Goal: Check status

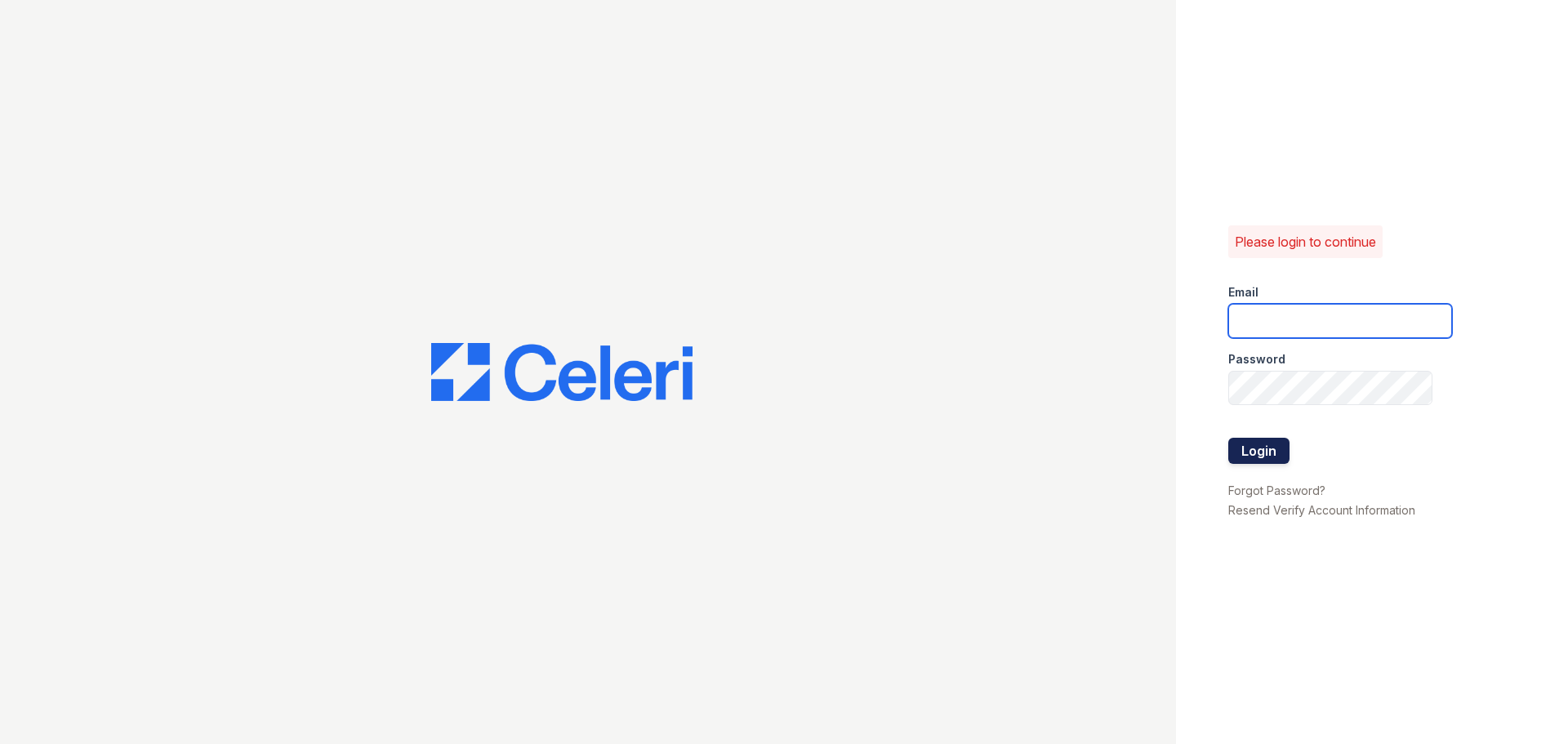
type input "[EMAIL_ADDRESS][DOMAIN_NAME]"
click at [1264, 443] on button "Login" at bounding box center [1258, 451] width 61 height 26
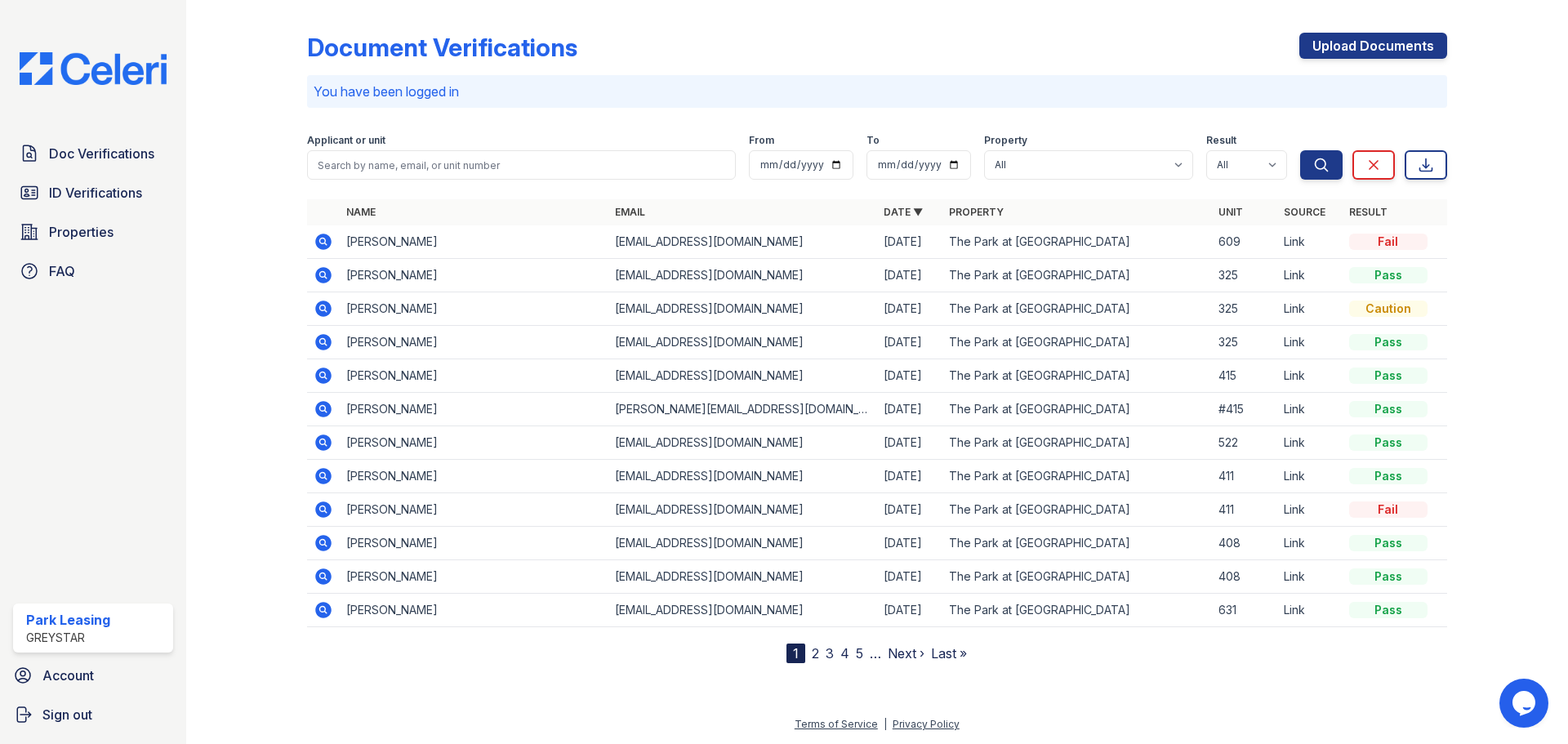
click at [395, 242] on td "Emily Parrish" at bounding box center [473, 242] width 269 height 33
click at [313, 242] on icon at bounding box center [323, 242] width 19 height 19
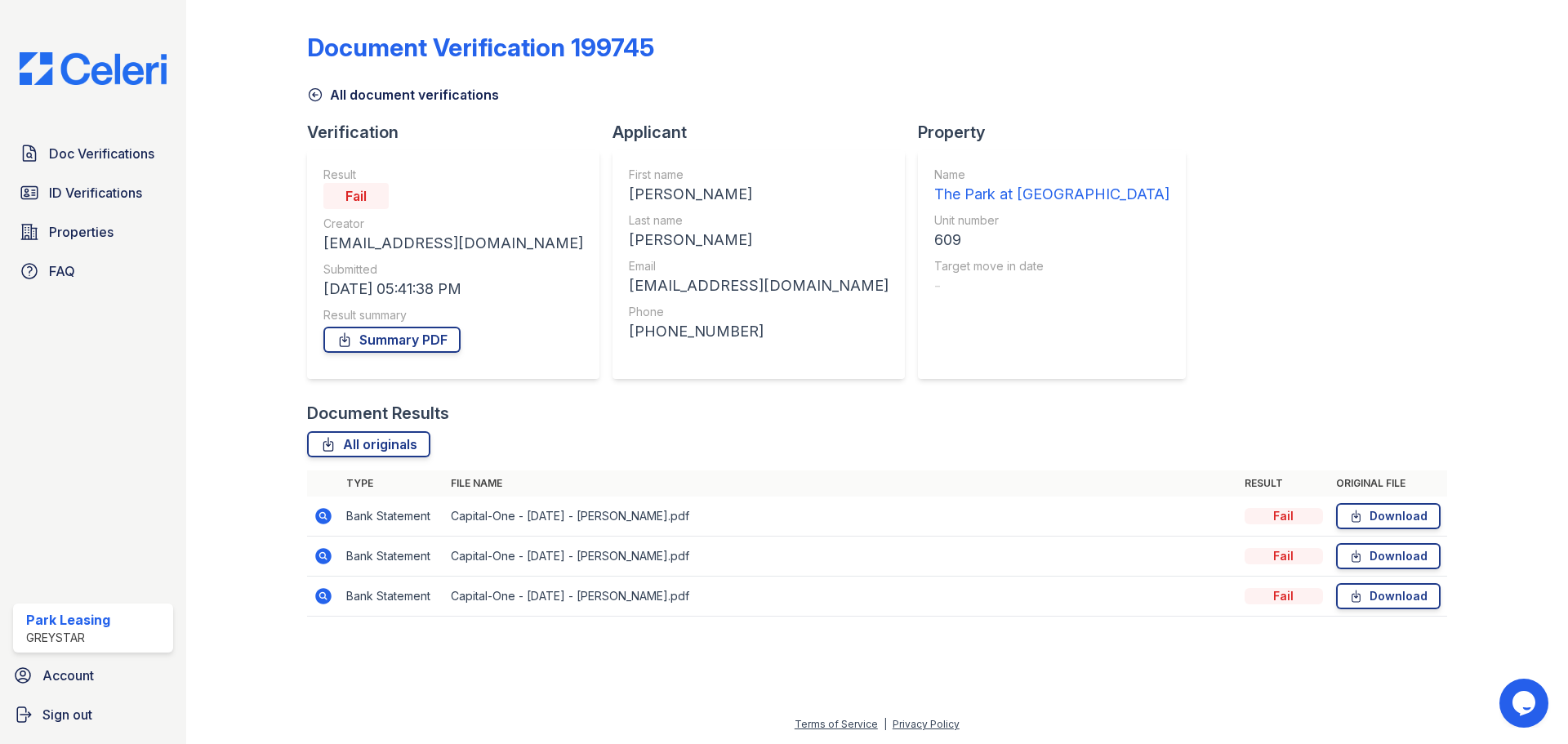
click at [1293, 509] on div "Fail" at bounding box center [1284, 516] width 79 height 17
click at [320, 516] on icon at bounding box center [323, 516] width 19 height 19
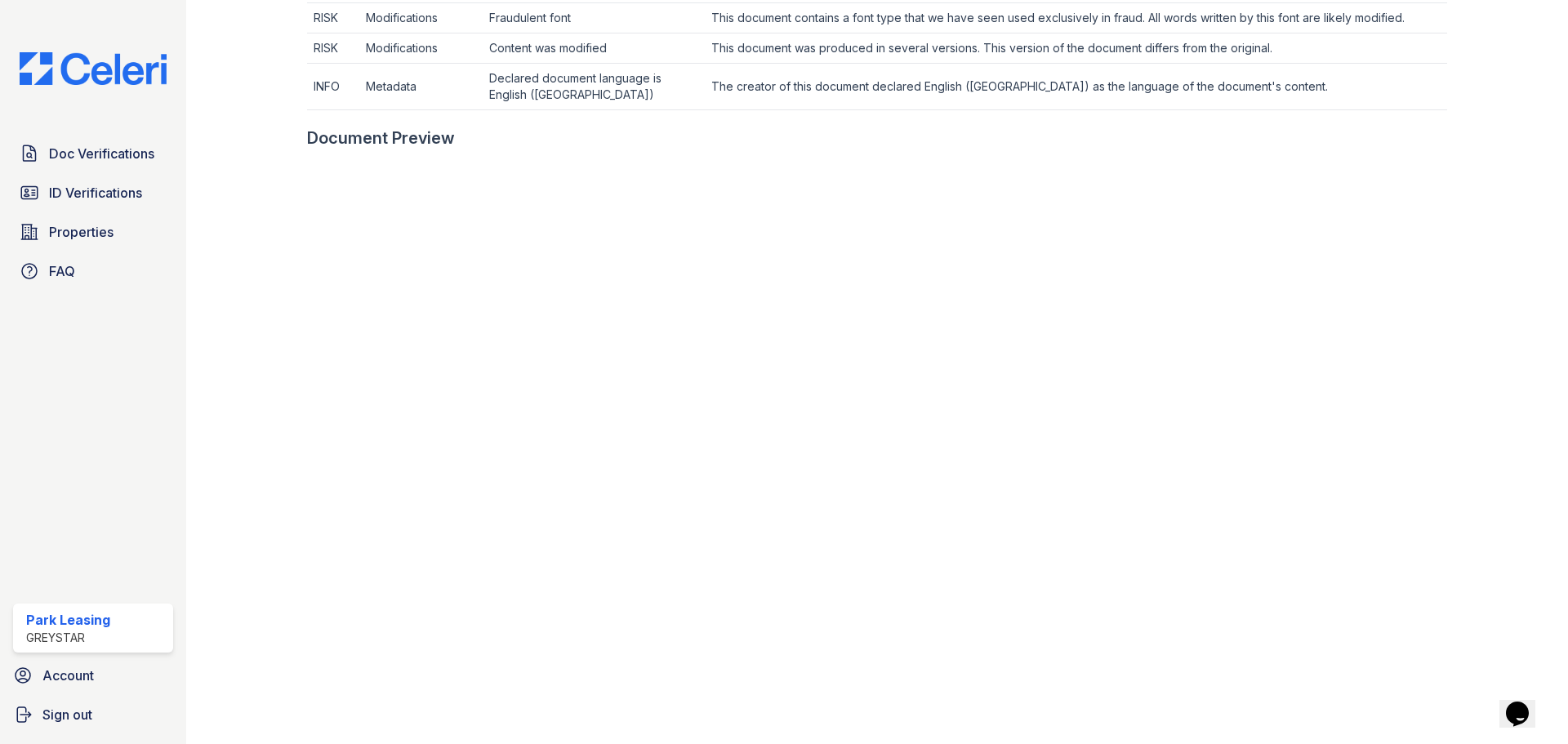
scroll to position [1037, 0]
